Goal: Task Accomplishment & Management: Manage account settings

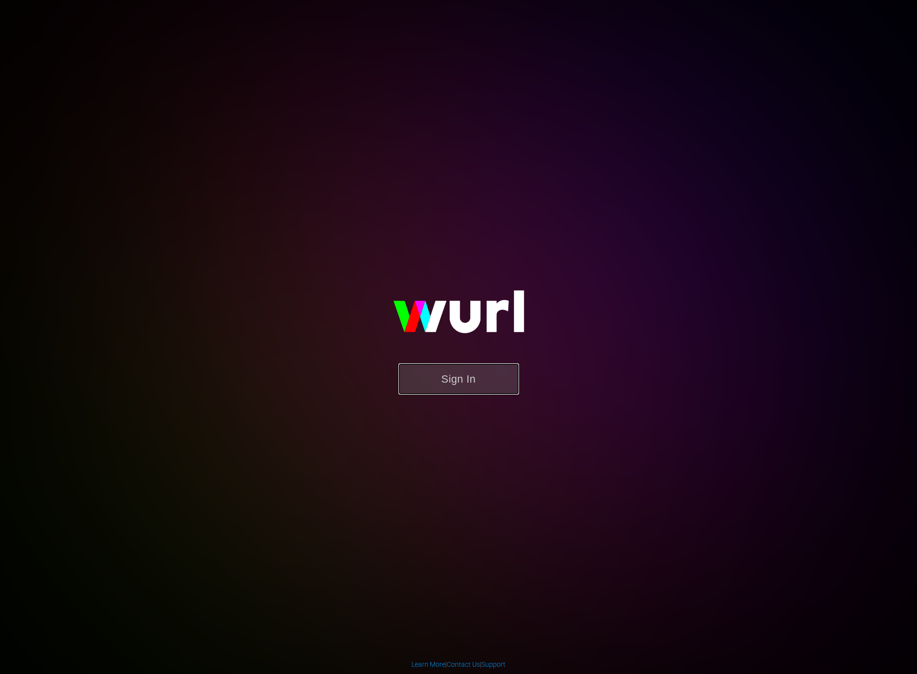
click at [453, 386] on button "Sign In" at bounding box center [458, 378] width 121 height 31
click at [444, 375] on button "Sign In" at bounding box center [458, 378] width 121 height 31
